Goal: Use online tool/utility: Use online tool/utility

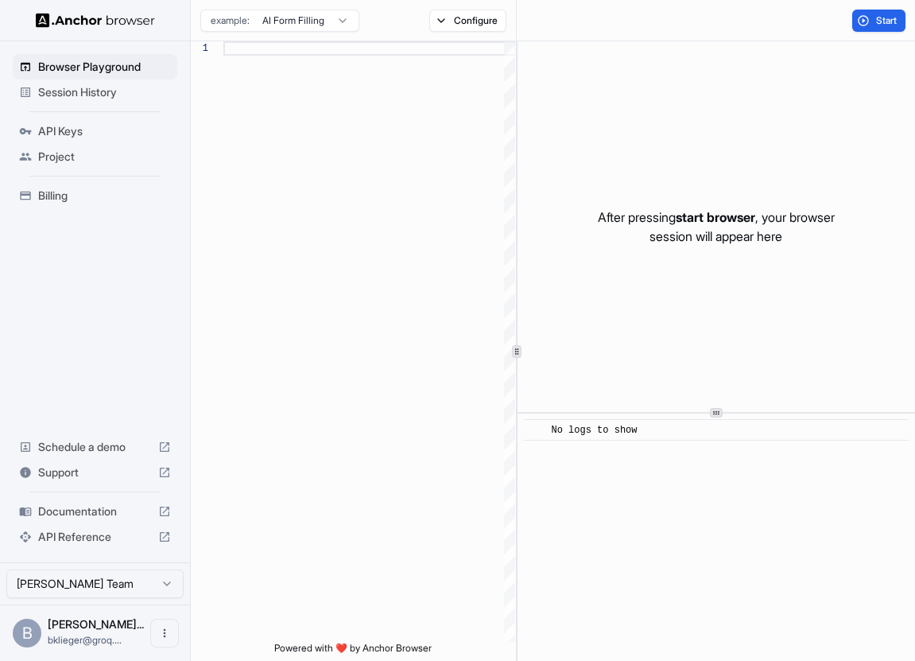
scroll to position [114, 0]
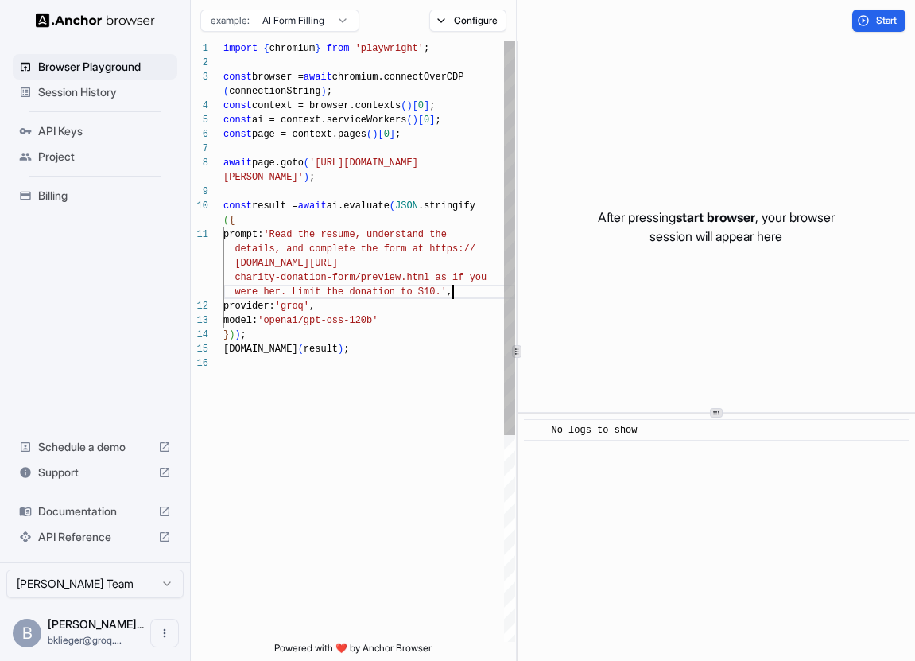
type textarea "**********"
click at [472, 290] on div "import { chromium } from 'playwright' ; const browser = await chromium.connectO…" at bounding box center [369, 498] width 292 height 915
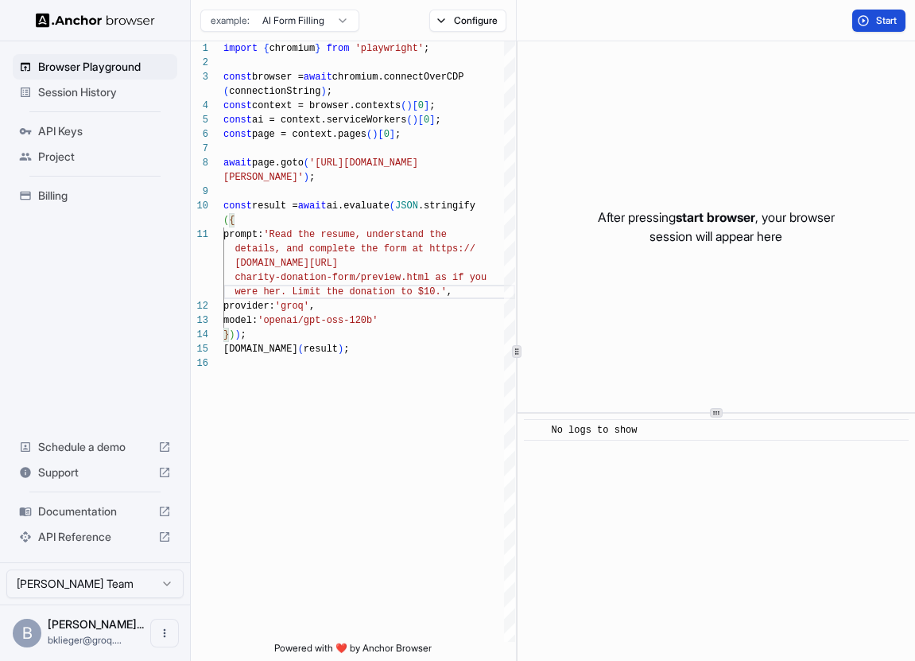
click at [863, 17] on button "Start" at bounding box center [878, 21] width 53 height 22
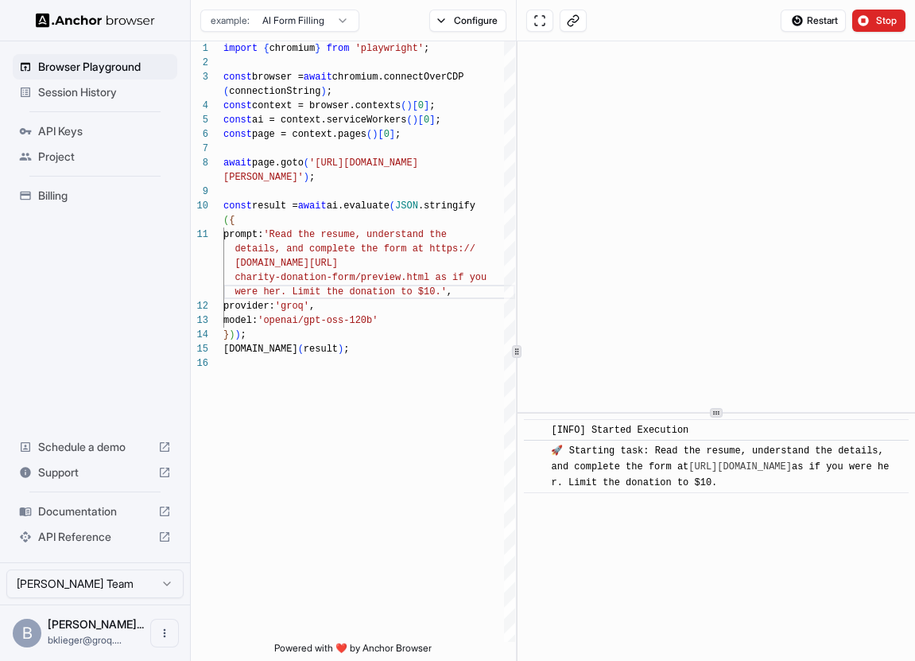
click at [135, 96] on span "Session History" at bounding box center [104, 92] width 133 height 16
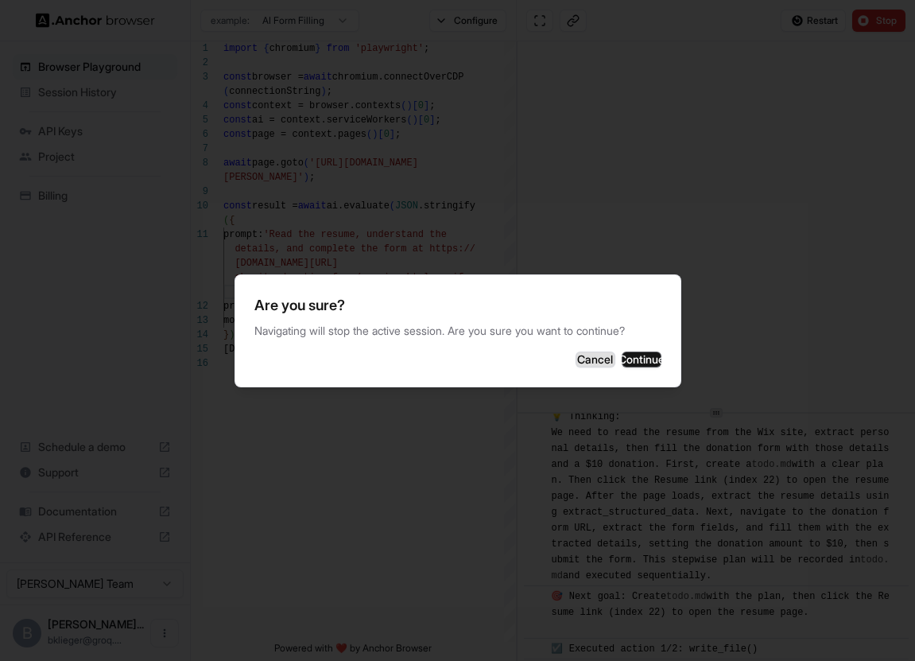
click at [576, 354] on button "Cancel" at bounding box center [596, 359] width 40 height 16
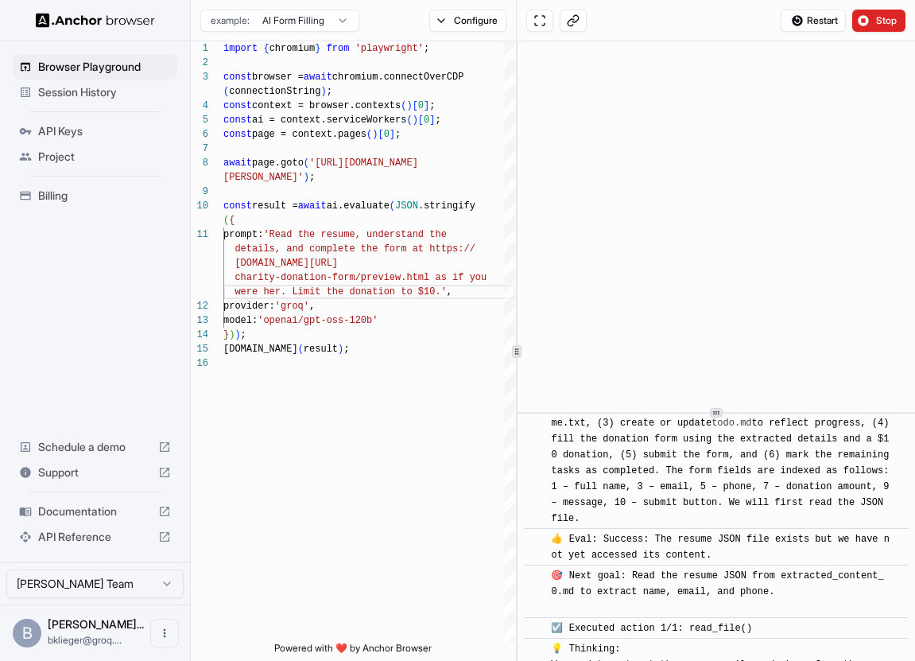
scroll to position [3571, 0]
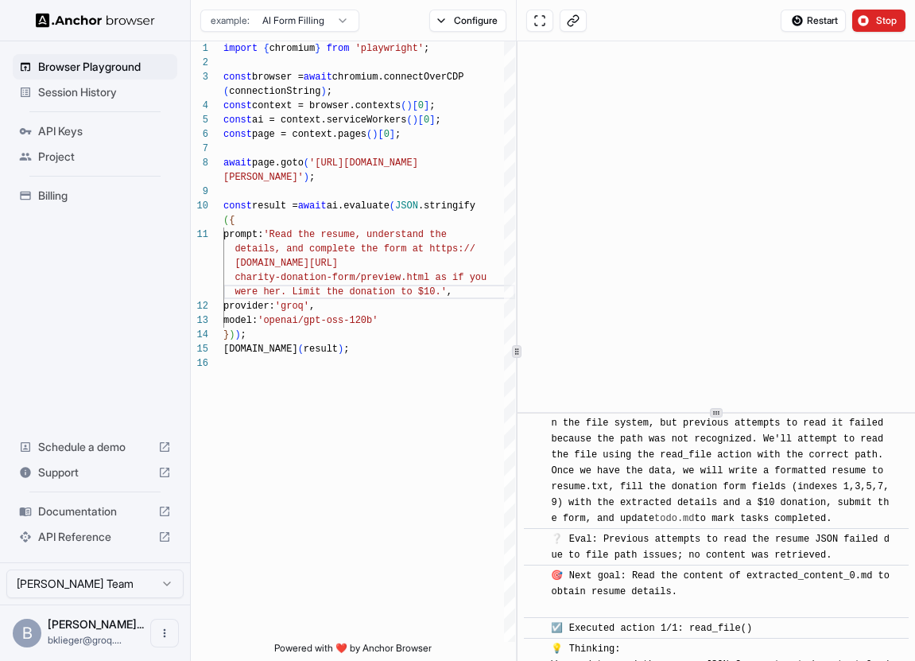
click at [86, 20] on img at bounding box center [95, 20] width 119 height 15
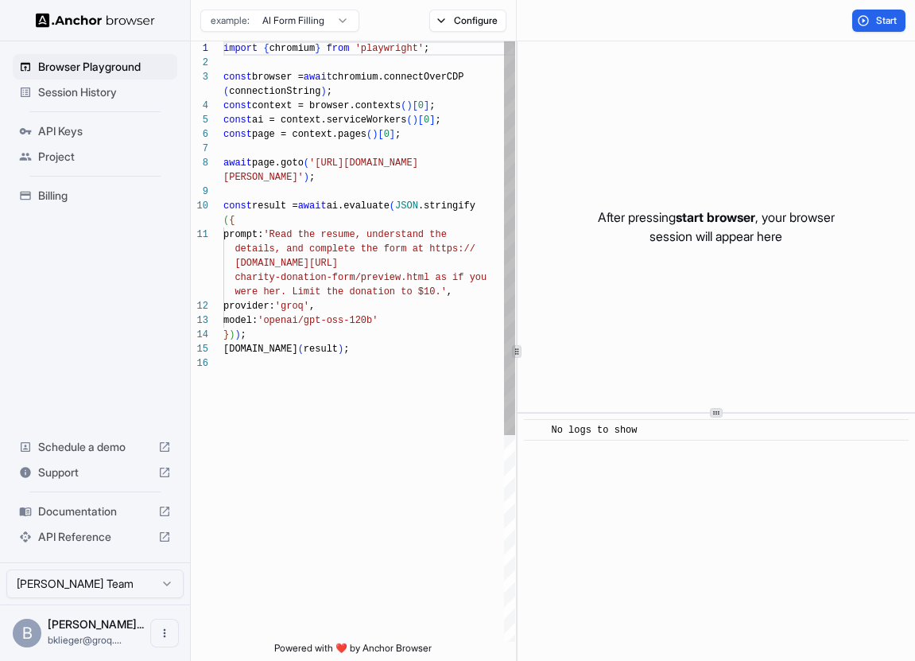
scroll to position [114, 0]
